Goal: Information Seeking & Learning: Compare options

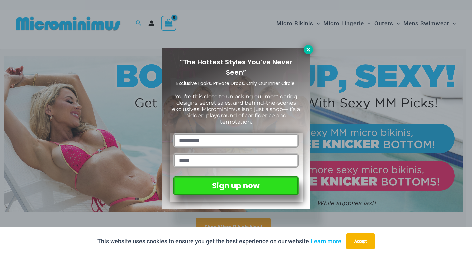
click at [307, 49] on icon at bounding box center [308, 50] width 6 height 6
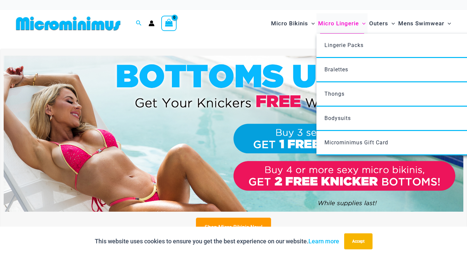
click at [333, 23] on span "Micro Lingerie" at bounding box center [338, 23] width 41 height 17
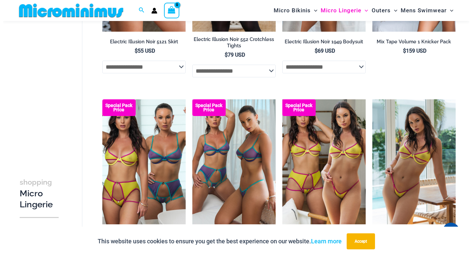
scroll to position [1401, 0]
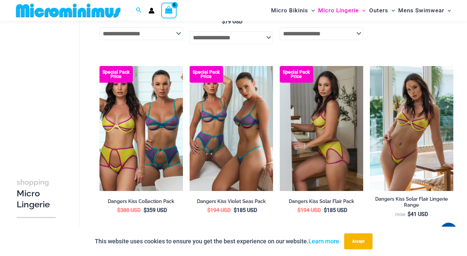
click at [311, 124] on img at bounding box center [320, 128] width 83 height 125
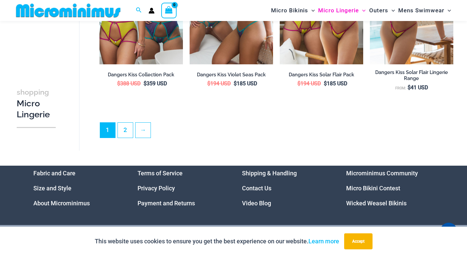
scroll to position [1555, 0]
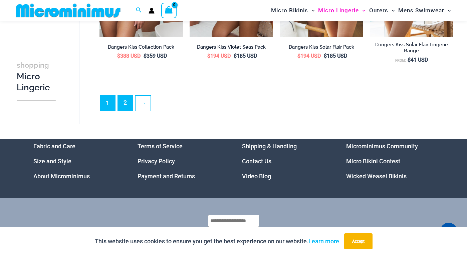
click at [125, 103] on link "2" at bounding box center [125, 103] width 15 height 16
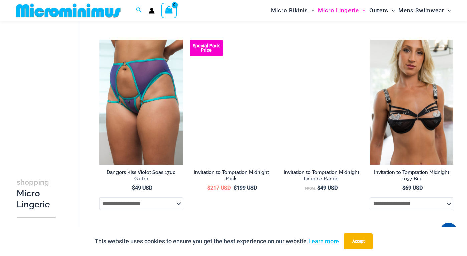
scroll to position [454, 0]
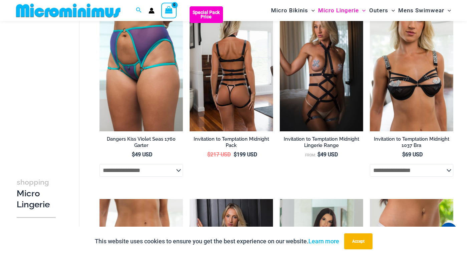
click at [223, 76] on img at bounding box center [230, 68] width 83 height 125
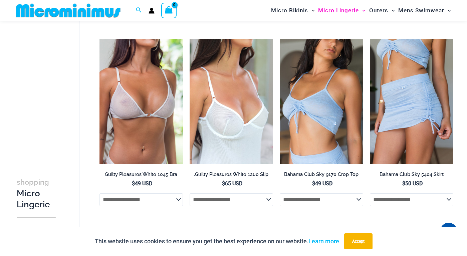
scroll to position [820, 0]
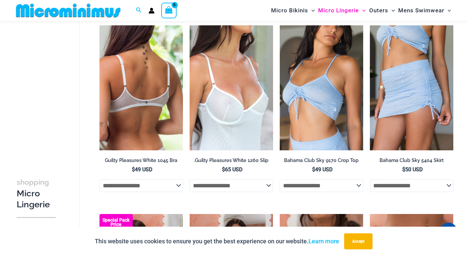
click at [158, 90] on img at bounding box center [140, 87] width 83 height 125
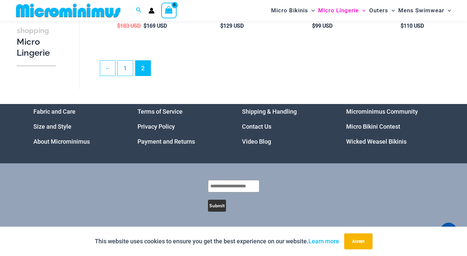
scroll to position [1548, 0]
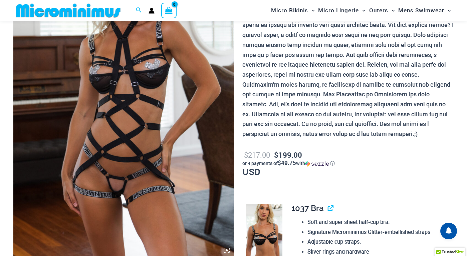
scroll to position [67, 0]
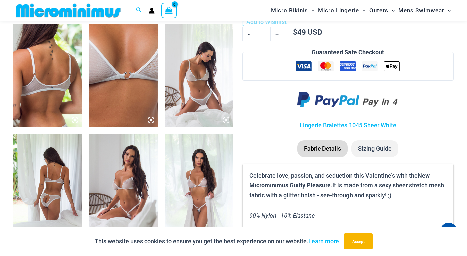
scroll to position [400, 0]
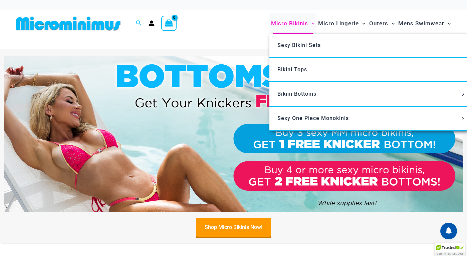
click at [289, 21] on span "Micro Bikinis" at bounding box center [289, 23] width 37 height 17
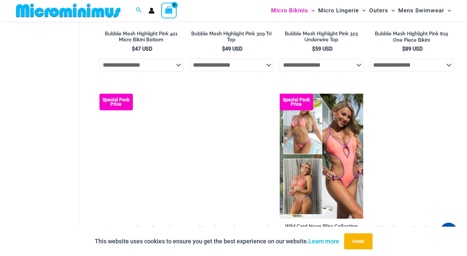
scroll to position [928, 0]
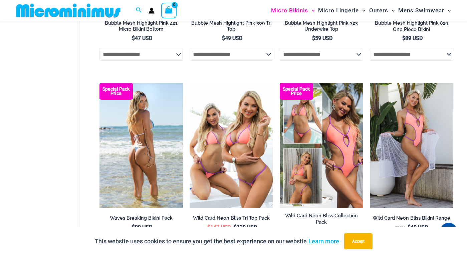
click at [147, 138] on img at bounding box center [140, 145] width 83 height 125
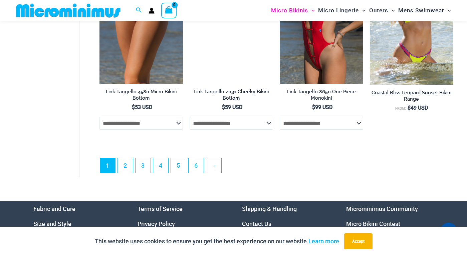
scroll to position [1661, 0]
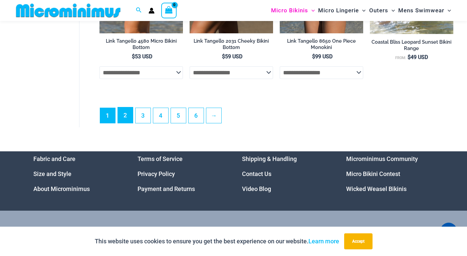
click at [124, 116] on link "2" at bounding box center [125, 115] width 15 height 16
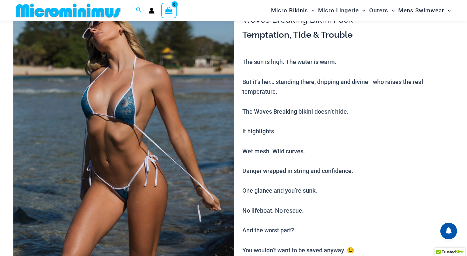
scroll to position [67, 0]
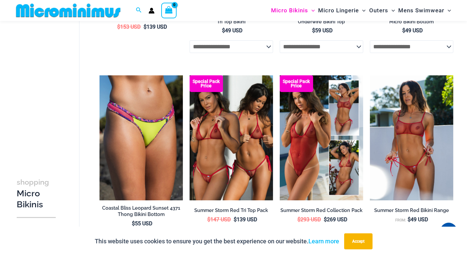
scroll to position [194, 0]
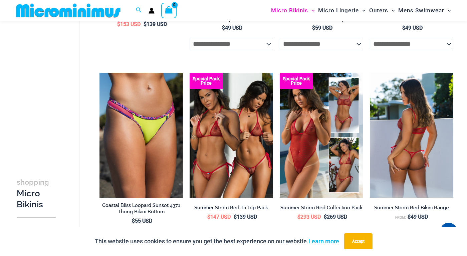
click at [413, 146] on img at bounding box center [410, 135] width 83 height 125
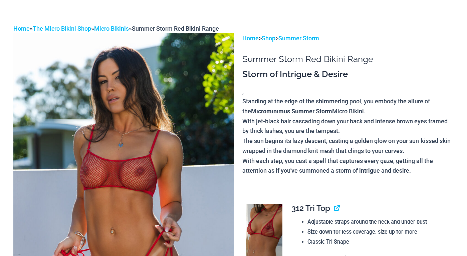
scroll to position [100, 0]
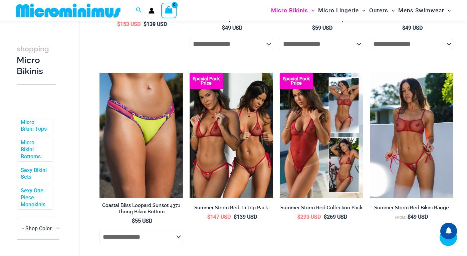
scroll to position [221, 0]
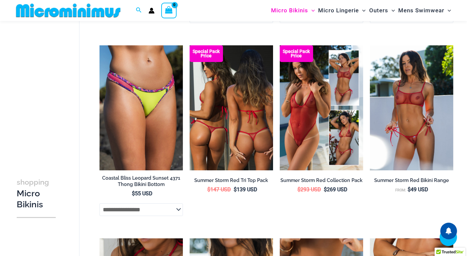
click at [246, 134] on img at bounding box center [230, 107] width 83 height 125
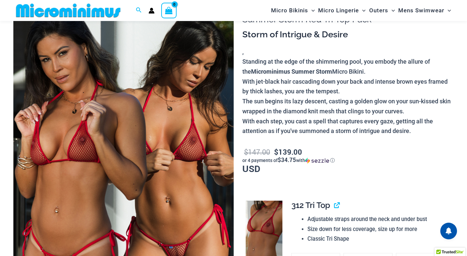
scroll to position [94, 0]
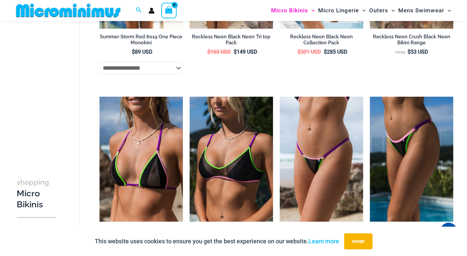
scroll to position [782, 0]
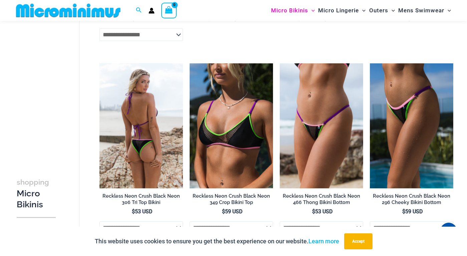
click at [142, 137] on img at bounding box center [140, 125] width 83 height 125
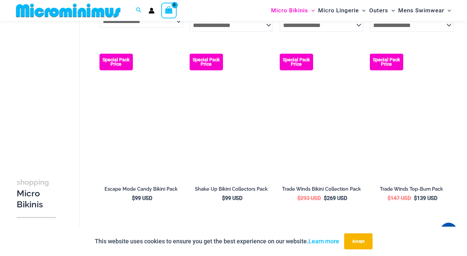
scroll to position [1383, 0]
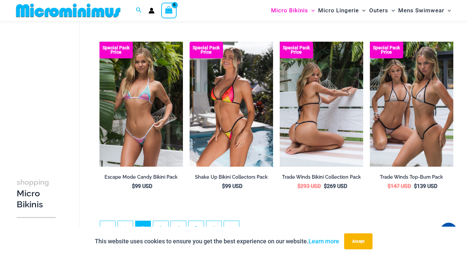
click at [305, 111] on img at bounding box center [320, 104] width 83 height 125
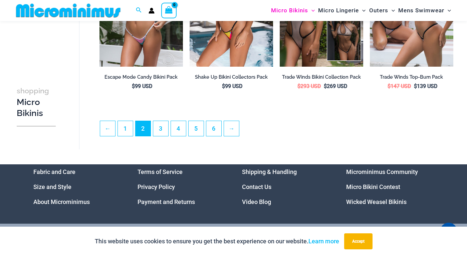
scroll to position [1516, 0]
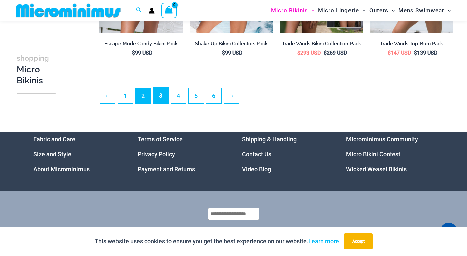
click at [160, 103] on link "3" at bounding box center [160, 96] width 15 height 16
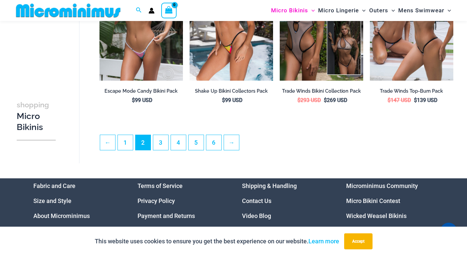
scroll to position [1519, 0]
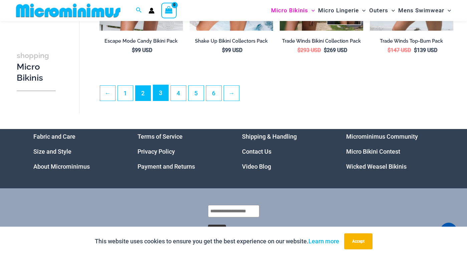
click at [160, 97] on link "3" at bounding box center [160, 93] width 15 height 16
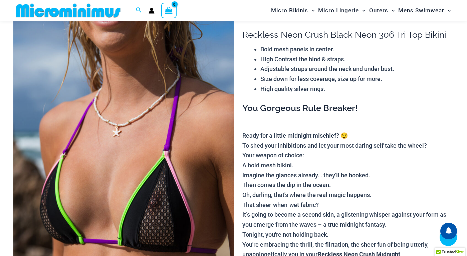
scroll to position [361, 0]
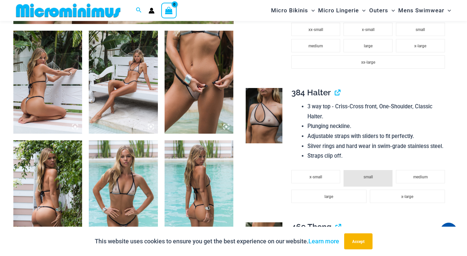
scroll to position [400, 0]
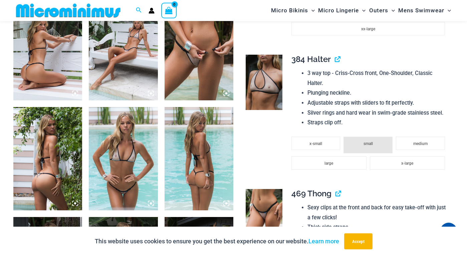
click at [124, 68] on img at bounding box center [123, 48] width 69 height 103
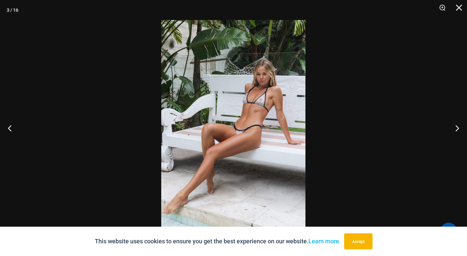
click at [192, 100] on img at bounding box center [233, 128] width 144 height 216
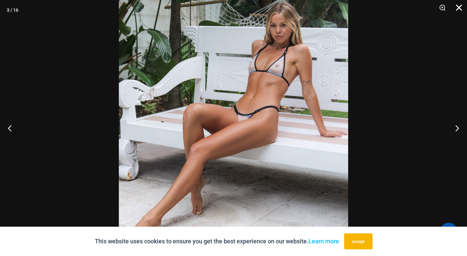
click at [458, 6] on button "Close" at bounding box center [456, 10] width 17 height 20
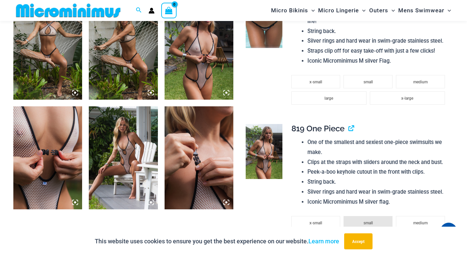
scroll to position [734, 0]
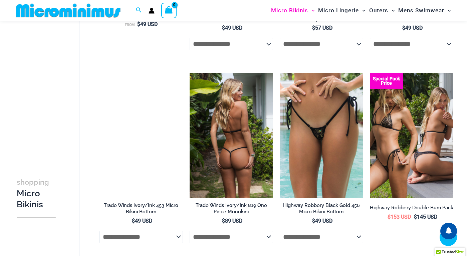
scroll to position [394, 0]
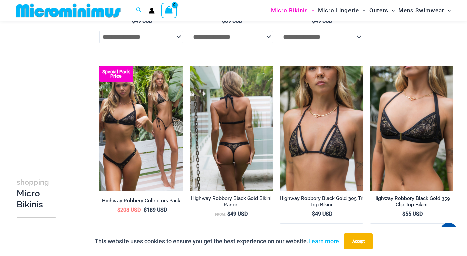
click at [237, 119] on img at bounding box center [230, 128] width 83 height 125
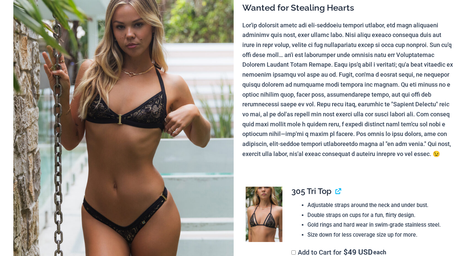
scroll to position [100, 0]
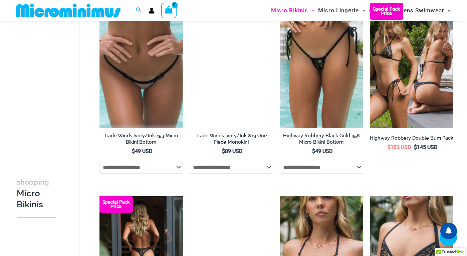
scroll to position [550, 0]
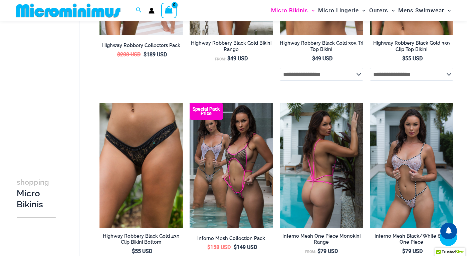
click at [316, 136] on img at bounding box center [320, 165] width 83 height 125
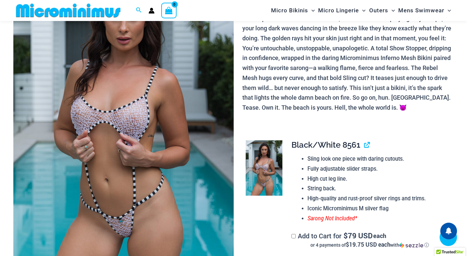
scroll to position [133, 0]
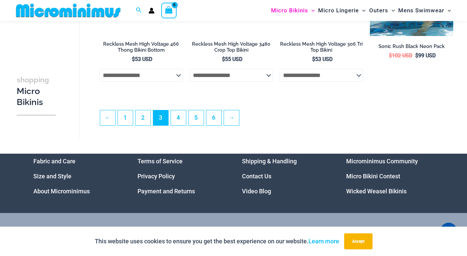
scroll to position [1537, 0]
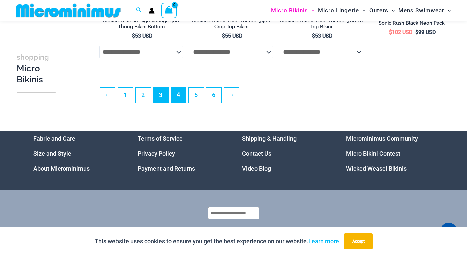
click at [177, 103] on link "4" at bounding box center [178, 95] width 15 height 16
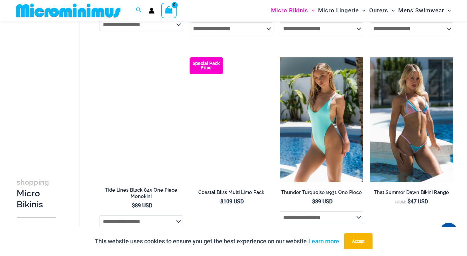
scroll to position [800, 0]
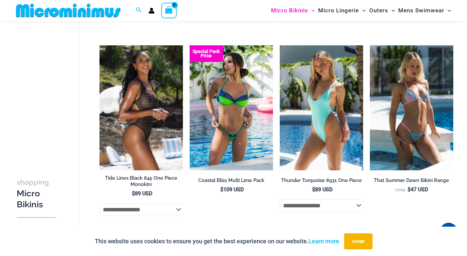
click at [165, 101] on img at bounding box center [140, 107] width 83 height 125
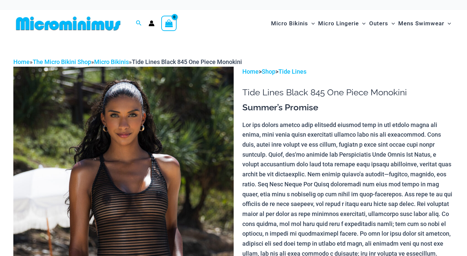
scroll to position [100, 0]
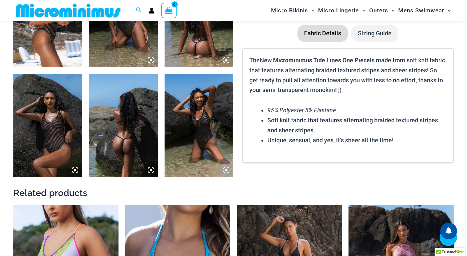
click at [200, 115] on img at bounding box center [198, 125] width 69 height 103
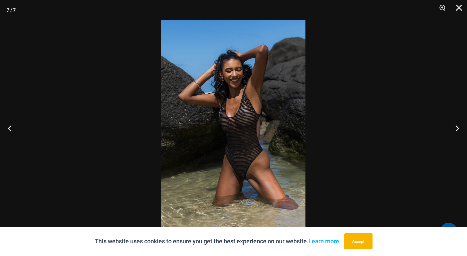
click at [210, 123] on img at bounding box center [233, 128] width 144 height 216
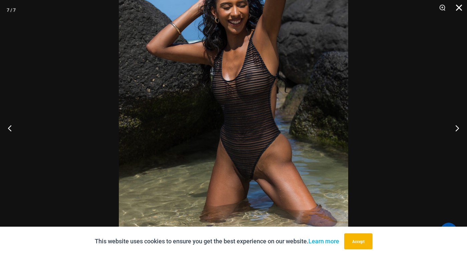
click at [458, 7] on button "Close" at bounding box center [456, 10] width 17 height 20
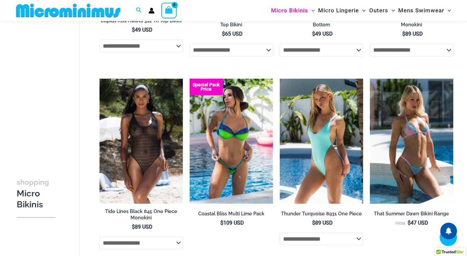
scroll to position [961, 0]
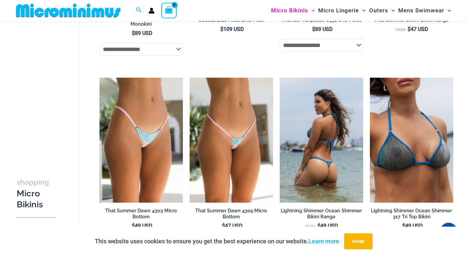
click at [320, 139] on img at bounding box center [320, 140] width 83 height 125
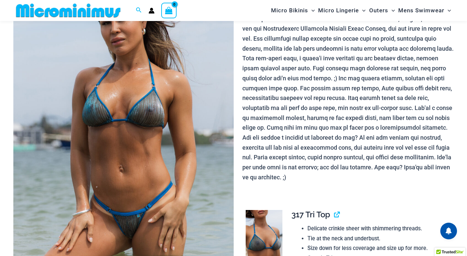
scroll to position [94, 0]
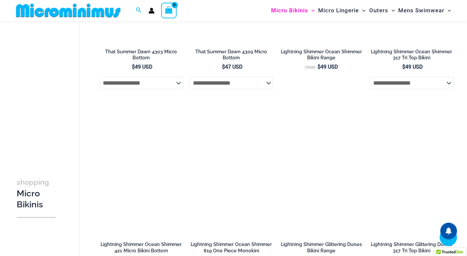
scroll to position [1510, 0]
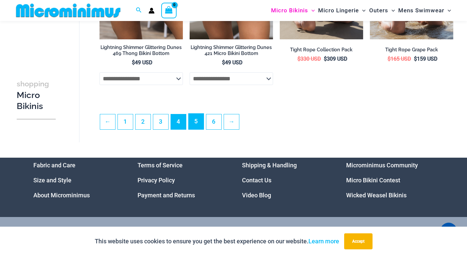
click at [197, 123] on link "5" at bounding box center [195, 122] width 15 height 16
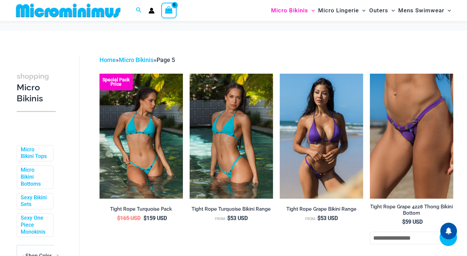
scroll to position [294, 0]
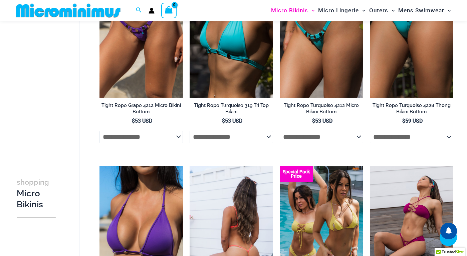
click at [240, 166] on img at bounding box center [230, 228] width 83 height 125
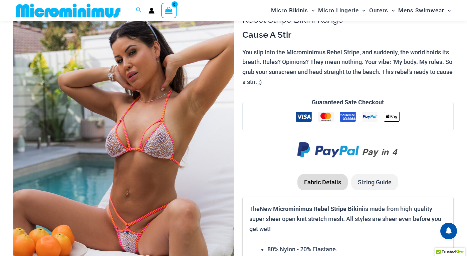
scroll to position [94, 0]
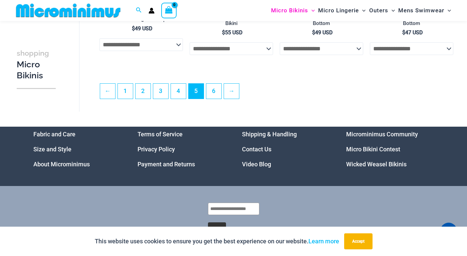
scroll to position [1522, 0]
